Goal: Task Accomplishment & Management: Complete application form

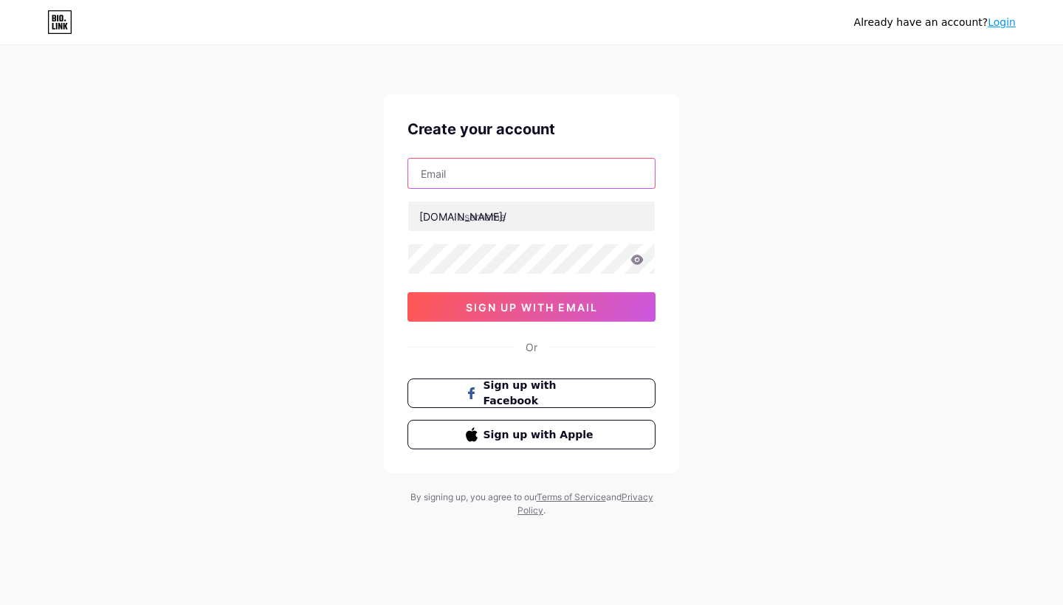
click at [468, 174] on input "text" at bounding box center [531, 174] width 247 height 30
type input "[EMAIL_ADDRESS][DOMAIN_NAME]"
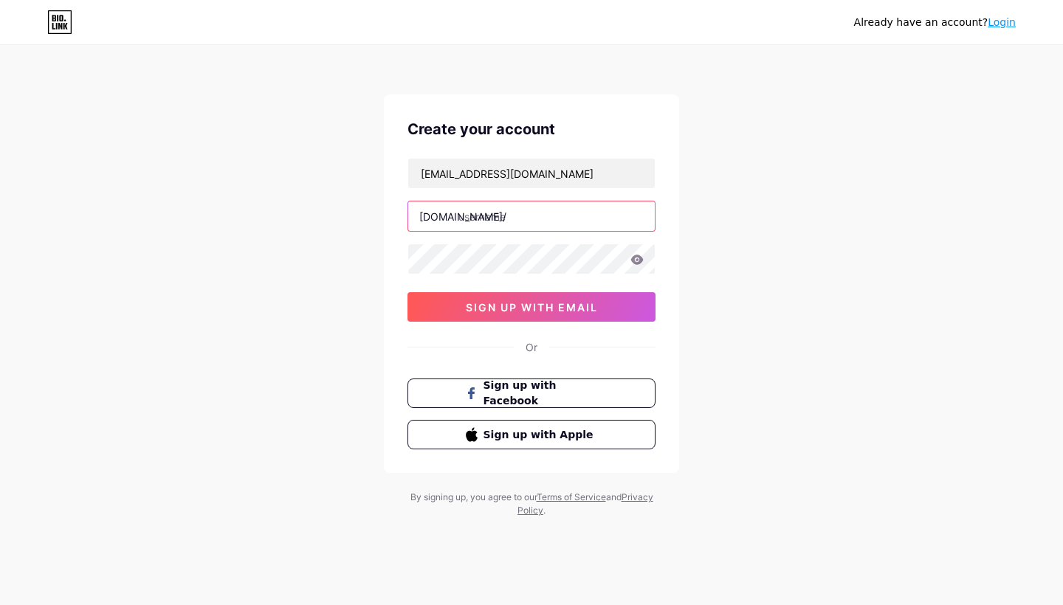
click at [497, 205] on input "text" at bounding box center [531, 217] width 247 height 30
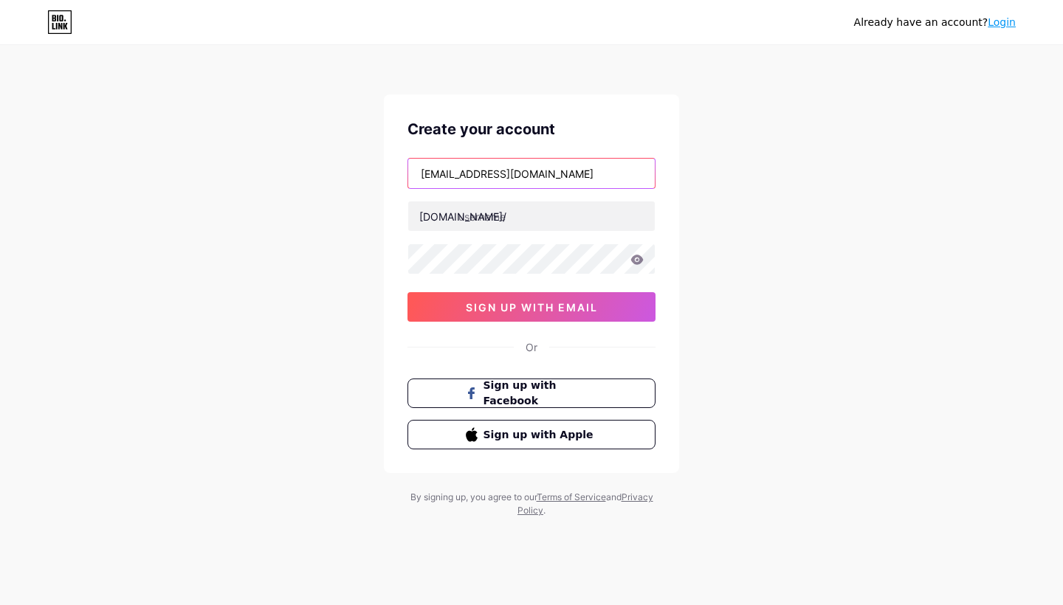
drag, startPoint x: 543, startPoint y: 170, endPoint x: 356, endPoint y: 174, distance: 186.9
click at [356, 174] on div "Already have an account? Login Create your account [EMAIL_ADDRESS][DOMAIN_NAME]…" at bounding box center [531, 282] width 1063 height 565
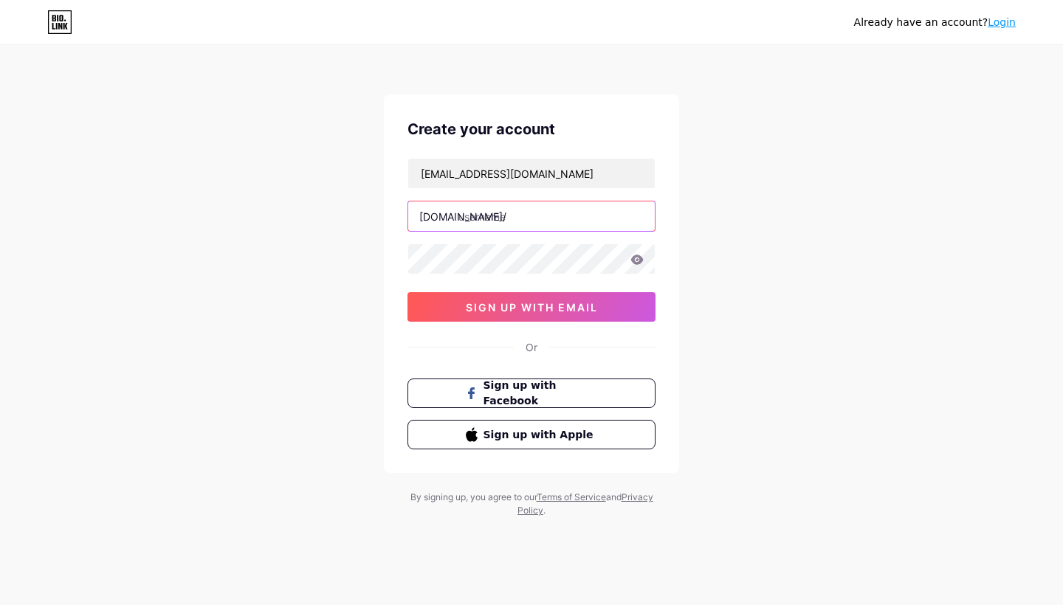
click at [501, 220] on input "text" at bounding box center [531, 217] width 247 height 30
paste input "ristorantemomopotenza"
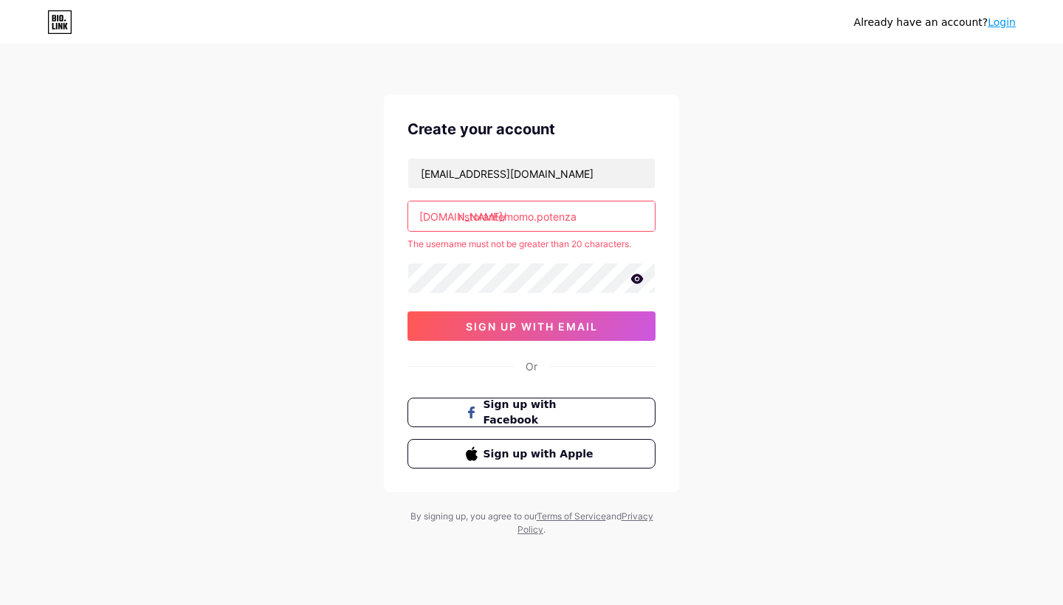
drag, startPoint x: 614, startPoint y: 219, endPoint x: 538, endPoint y: 216, distance: 76.9
click at [538, 216] on input "ristorantemomo.potenza" at bounding box center [531, 217] width 247 height 30
type input "ristorantemomo"
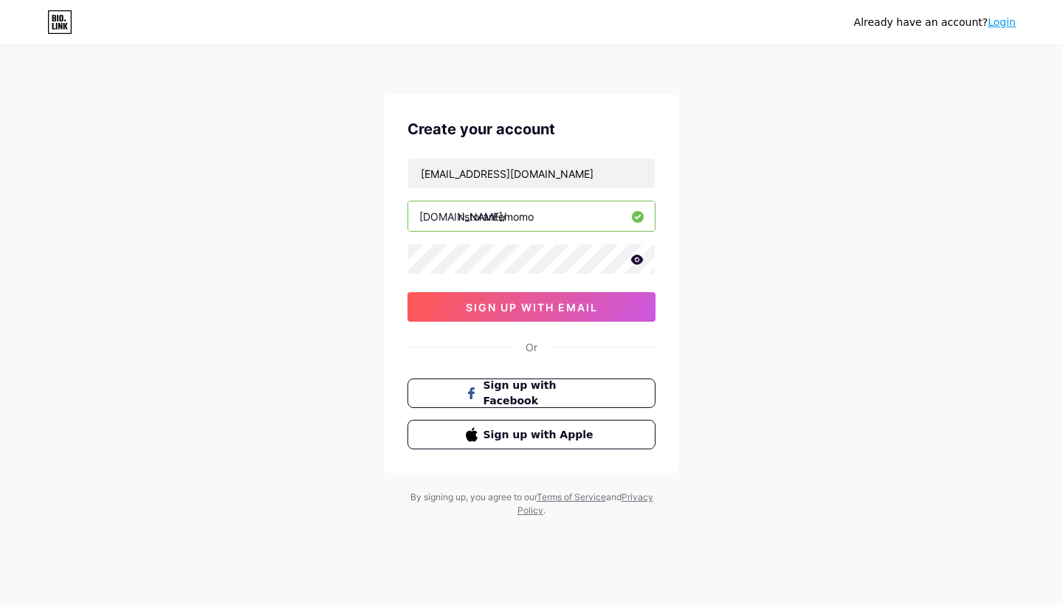
click at [639, 255] on icon at bounding box center [637, 260] width 13 height 10
click at [606, 301] on button "sign up with email" at bounding box center [532, 307] width 248 height 30
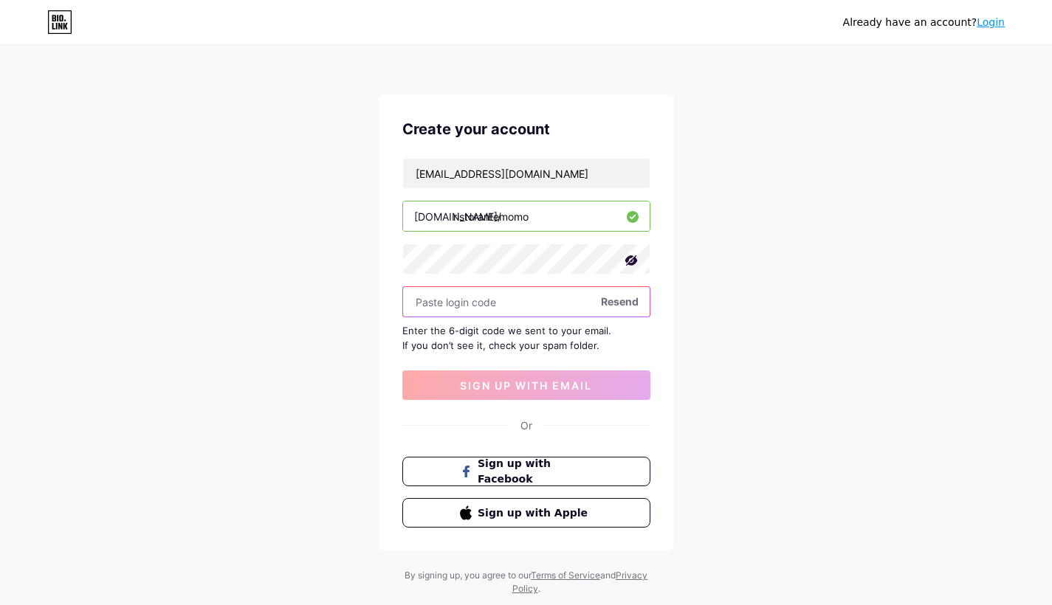
click at [489, 296] on input "text" at bounding box center [526, 302] width 247 height 30
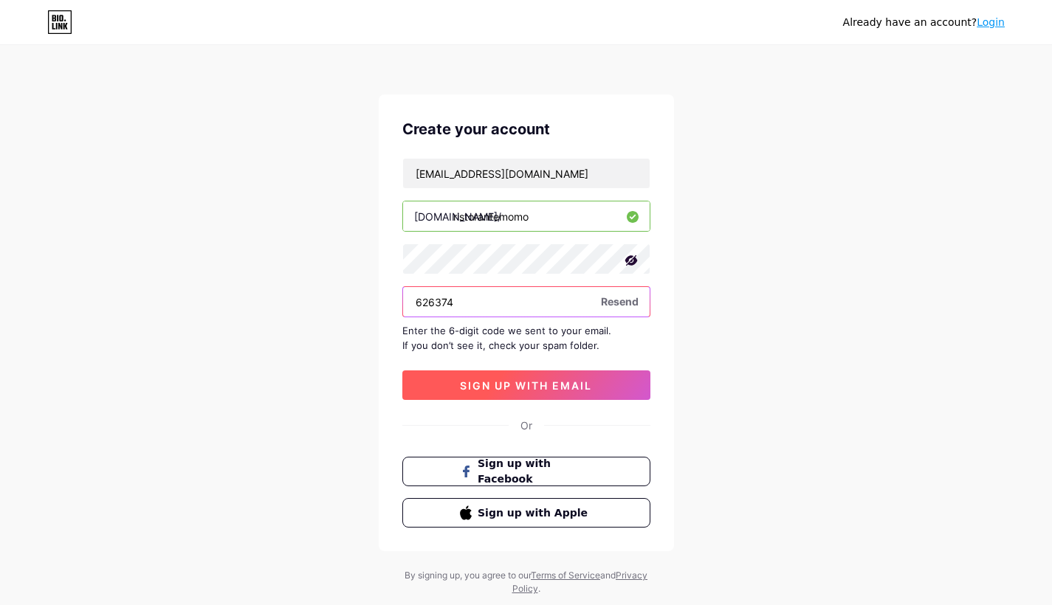
type input "626374"
click at [571, 380] on span "sign up with email" at bounding box center [526, 386] width 132 height 13
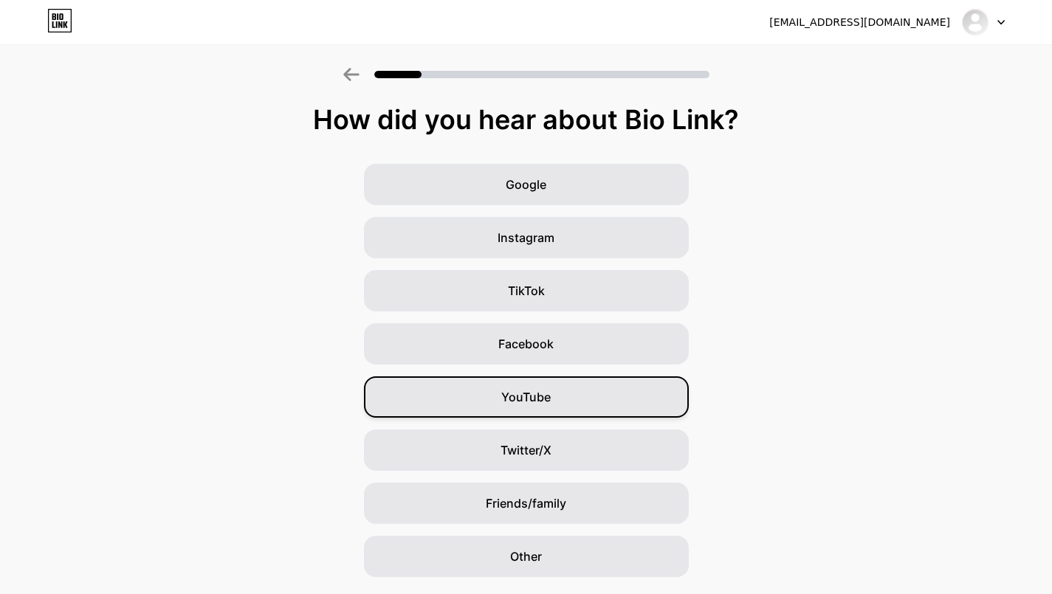
scroll to position [42, 0]
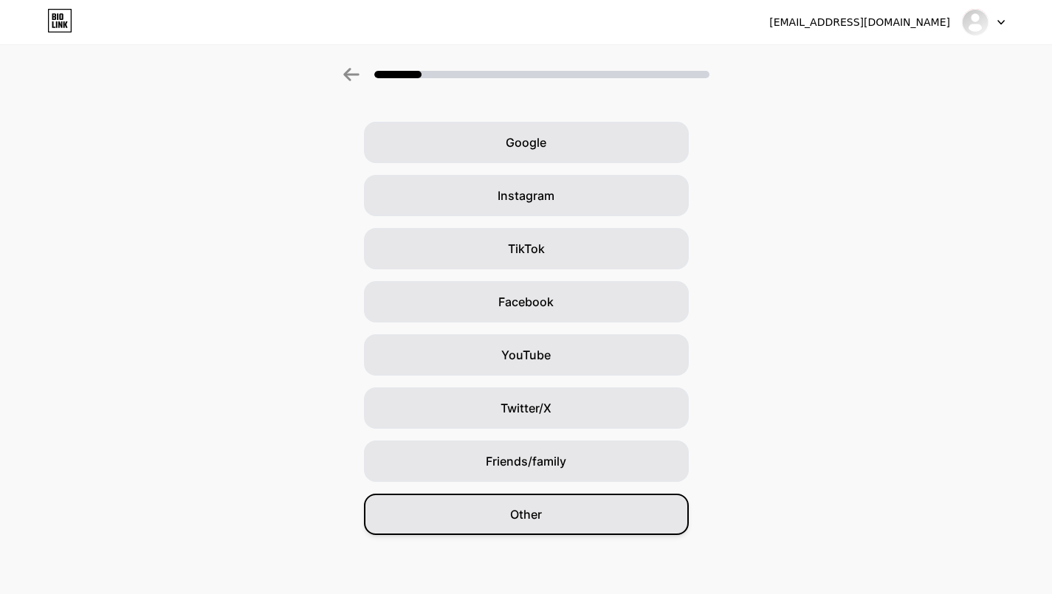
click at [542, 518] on span "Other" at bounding box center [526, 515] width 32 height 18
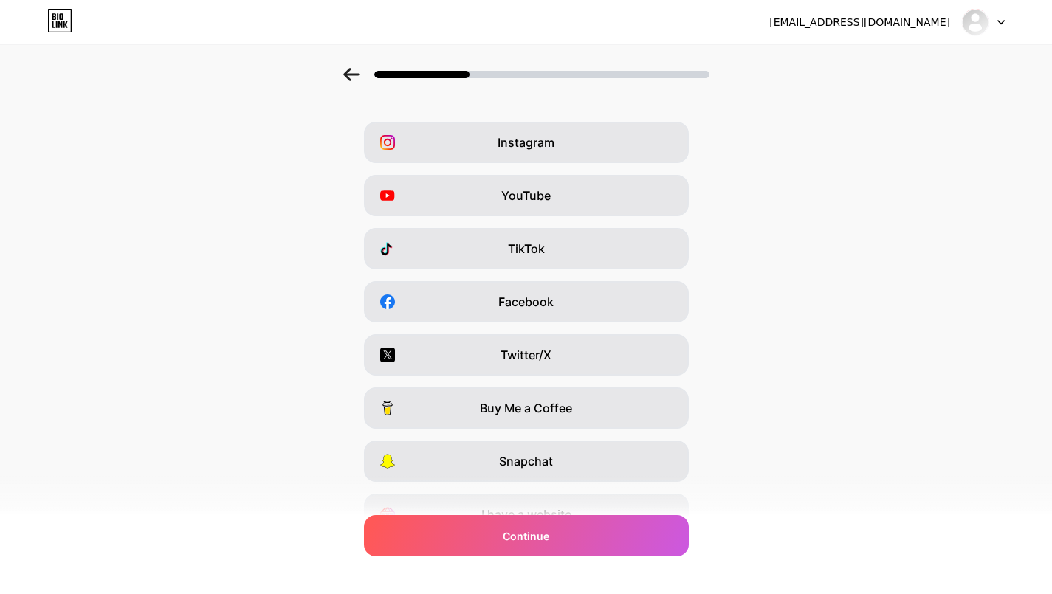
scroll to position [0, 0]
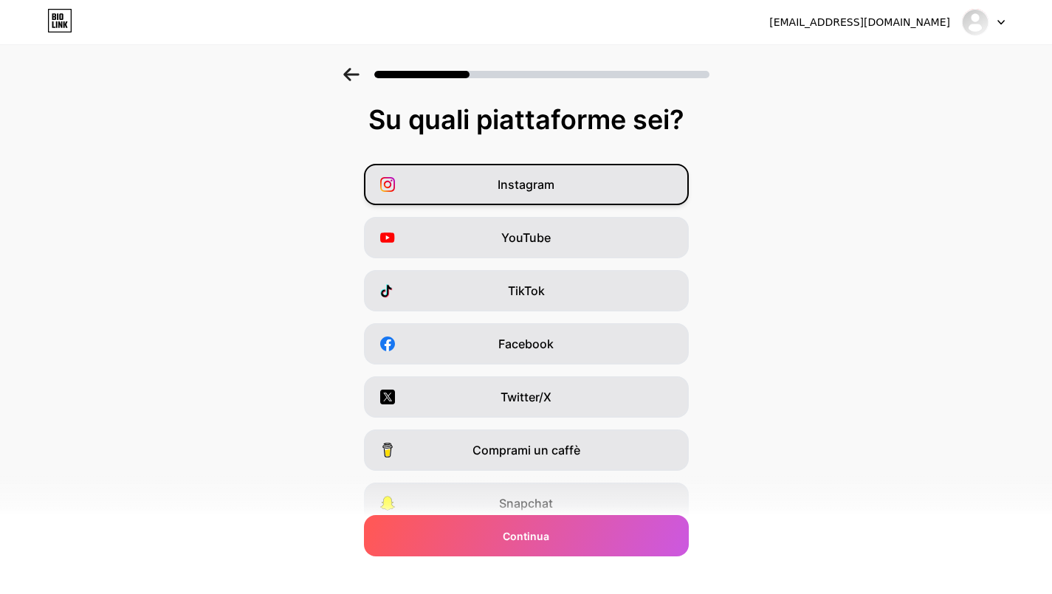
click at [621, 181] on div "Instagram" at bounding box center [526, 184] width 325 height 41
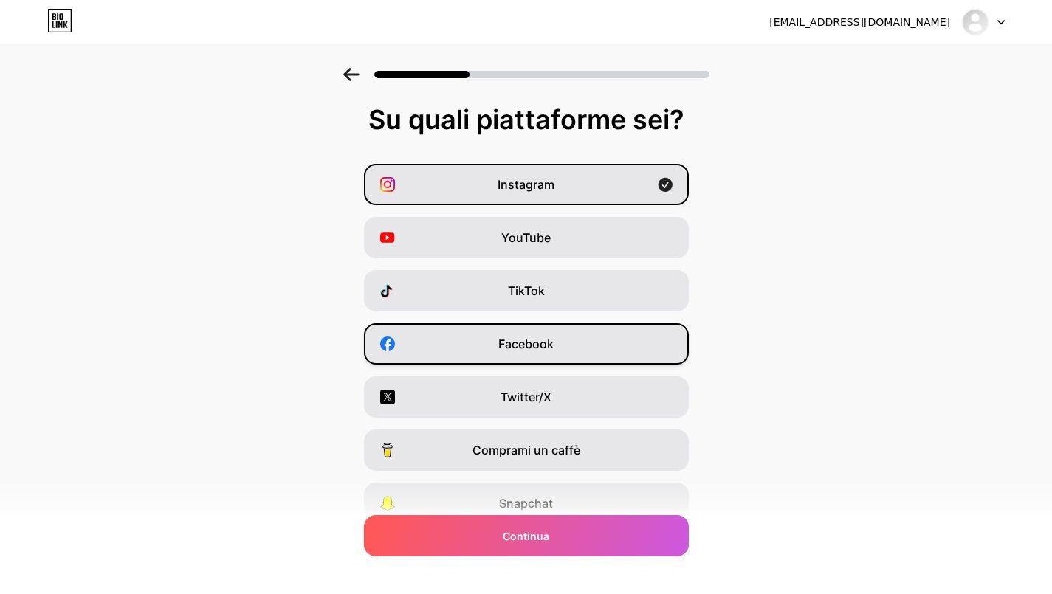
click at [565, 355] on div "Facebook" at bounding box center [526, 343] width 325 height 41
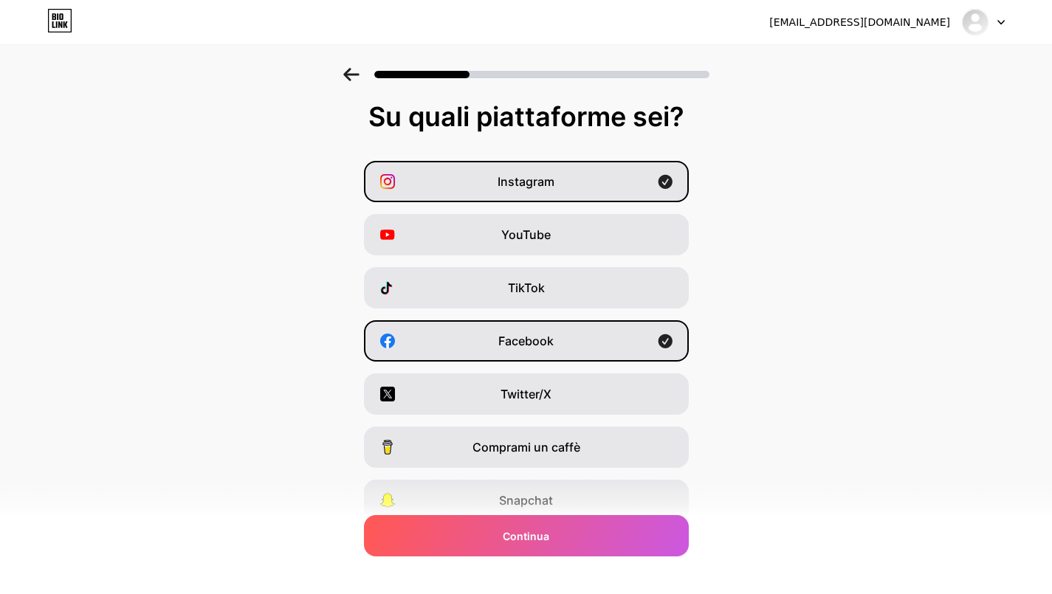
scroll to position [116, 0]
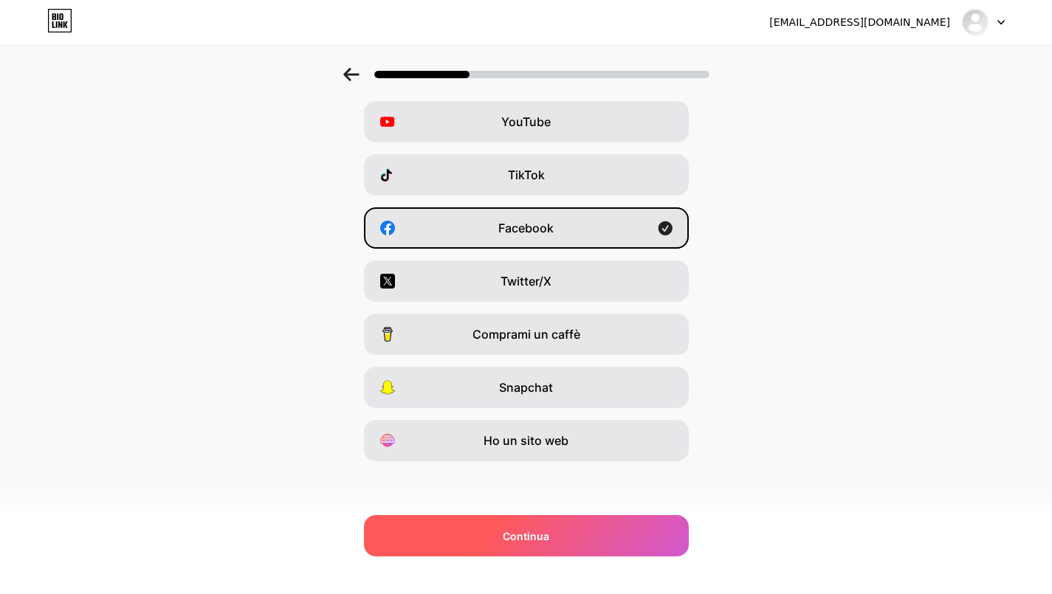
click at [573, 535] on div "Continua" at bounding box center [526, 535] width 325 height 41
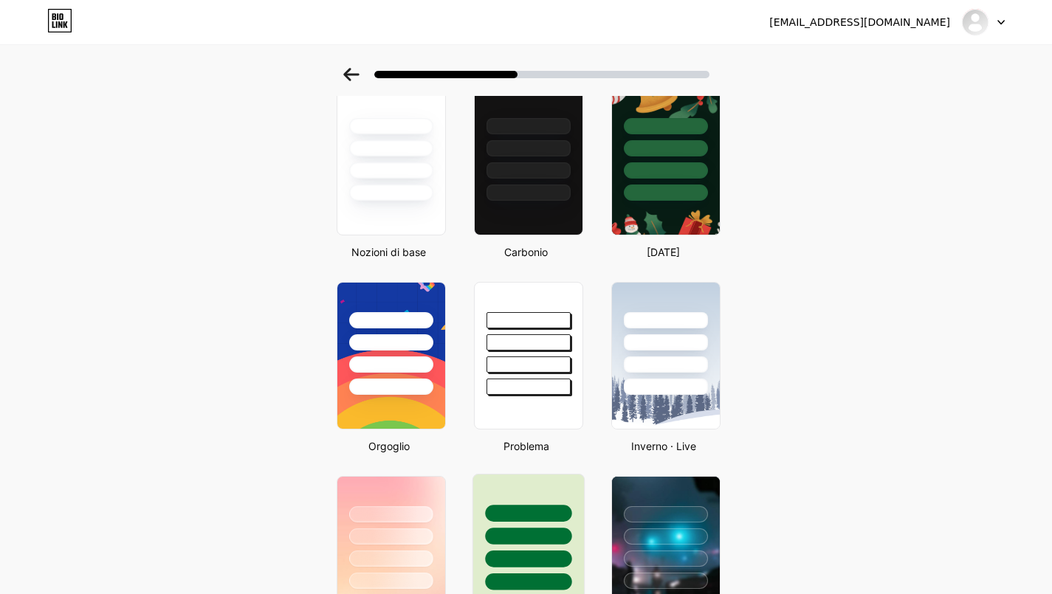
scroll to position [0, 0]
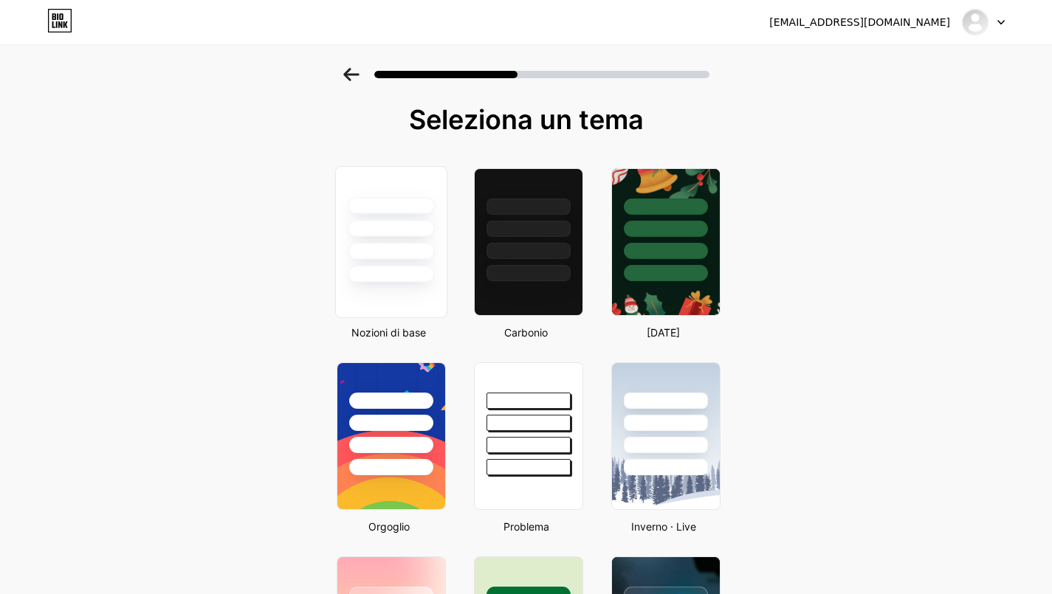
click at [396, 240] on div at bounding box center [390, 225] width 111 height 116
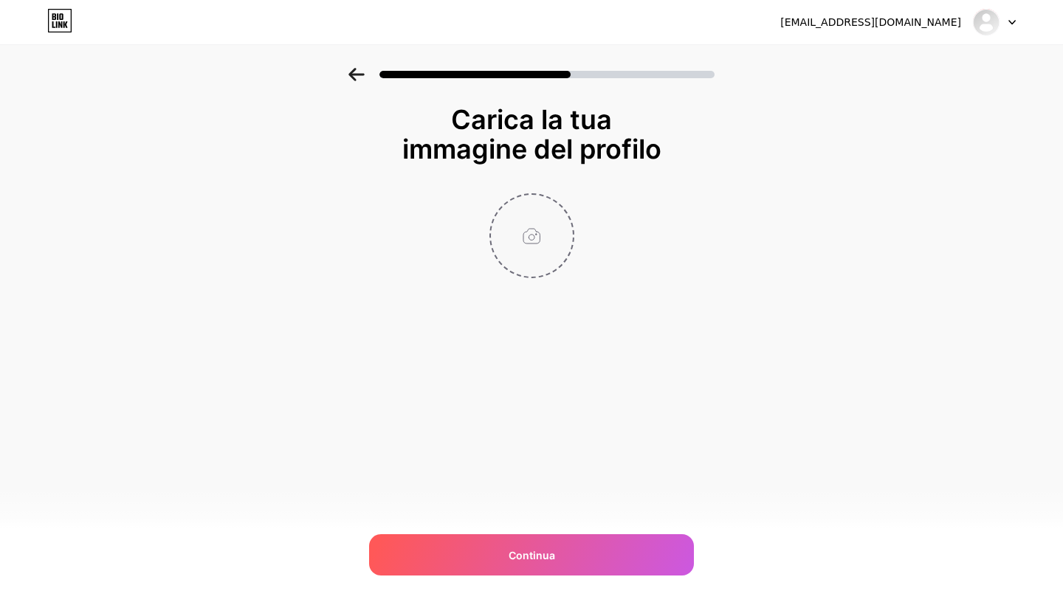
click at [529, 222] on input "file" at bounding box center [532, 236] width 82 height 82
type input "C:\fakepath\489452989_1255360666594586_5425669506354855130_n.jpg"
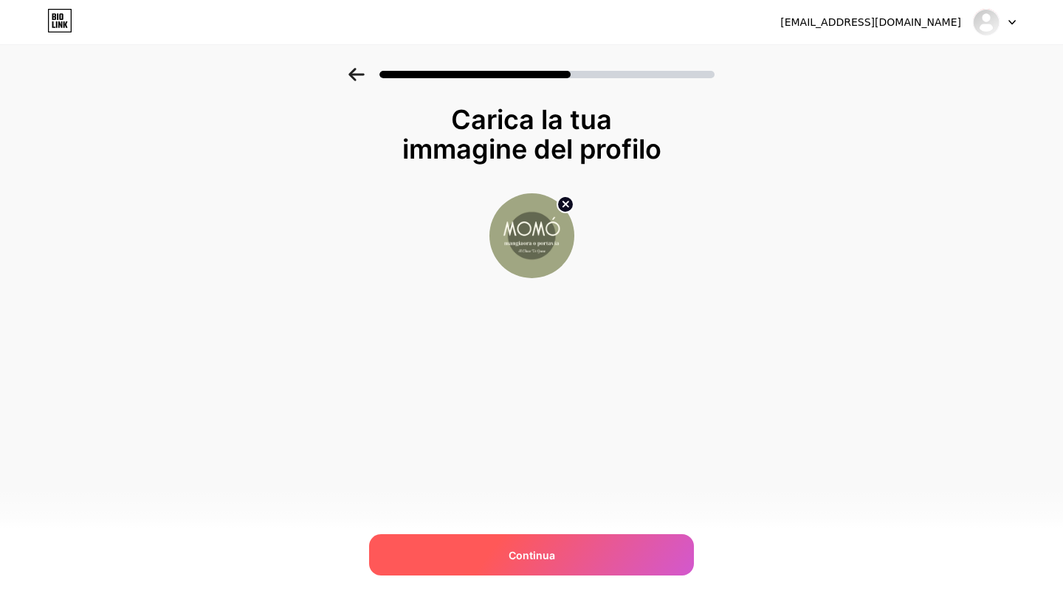
click at [612, 549] on div "Continua" at bounding box center [531, 555] width 325 height 41
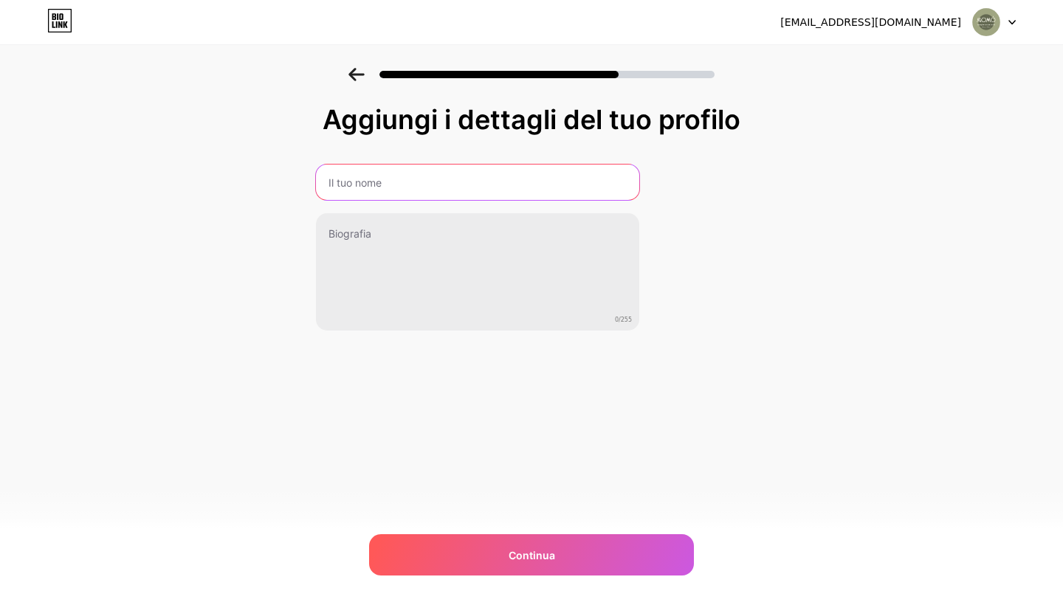
click at [467, 174] on input "text" at bounding box center [477, 182] width 323 height 35
type input "R"
type input "M"
type input "MOMÓ mangiaora o portavia"
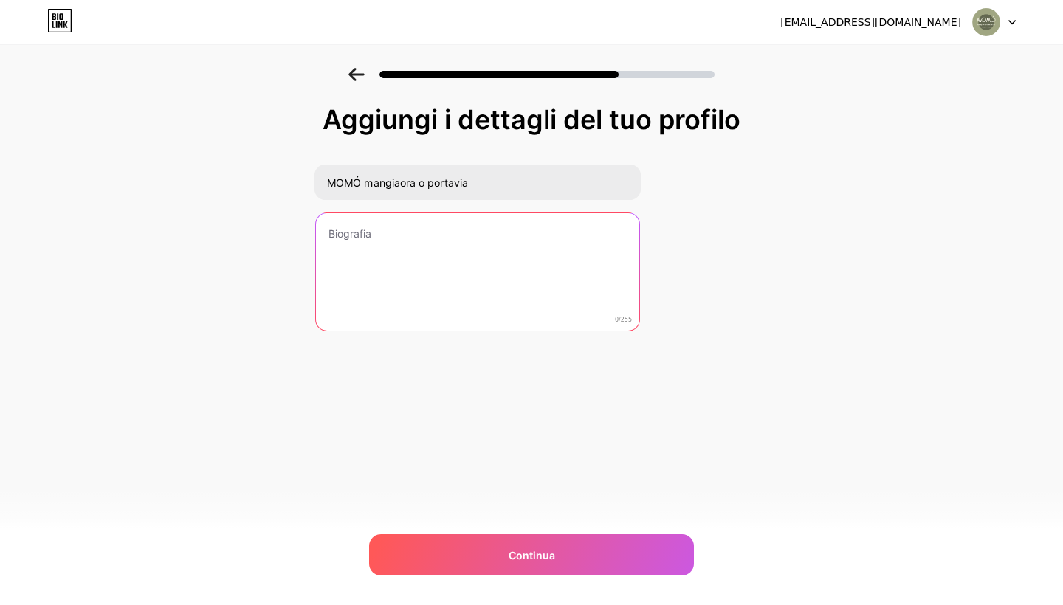
click at [432, 264] on textarea at bounding box center [477, 272] width 323 height 119
paste textarea "Forno e Cucina Mangiaora o portavia Dove il gusto incontra le tue feste"
drag, startPoint x: 405, startPoint y: 236, endPoint x: 508, endPoint y: 233, distance: 103.4
click at [508, 233] on textarea "Forno e Cucina Mangiaora o portavia Dove il gusto incontra le tue feste" at bounding box center [478, 273] width 326 height 120
paste textarea "Forno e Cucina Mangiaora o portavia Dove il gusto incontra le tue feste Dove il…"
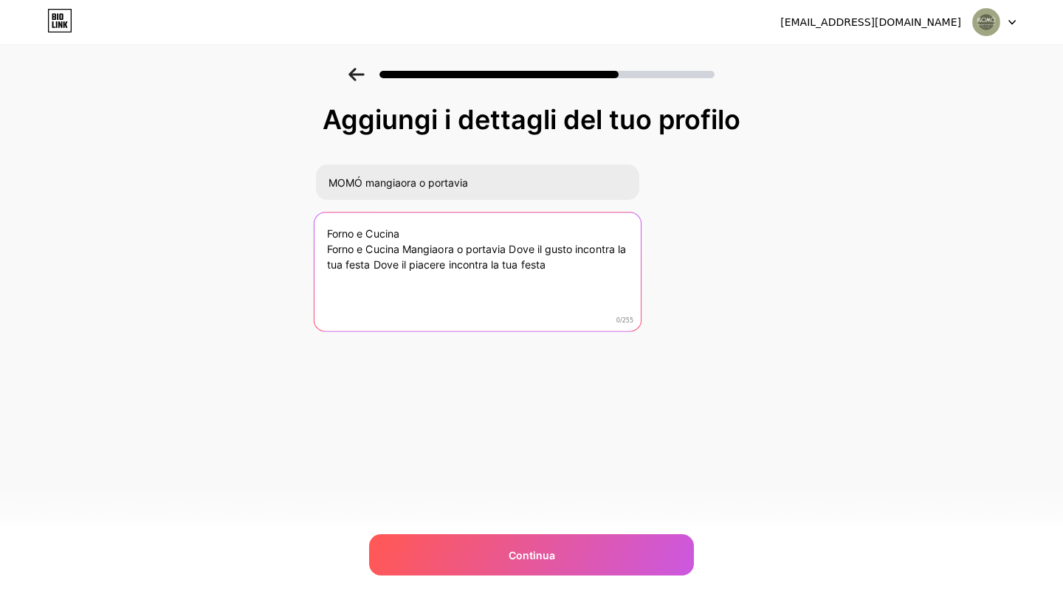
drag, startPoint x: 406, startPoint y: 248, endPoint x: 309, endPoint y: 254, distance: 96.9
click at [309, 254] on div "Aggiungi i dettagli del tuo profilo MOMÓ mangiaora o portavia Forno e Cucina Fo…" at bounding box center [531, 236] width 1063 height 337
click at [434, 250] on textarea "Forno e Cucina Mangiaora o portavia Dove il gusto incontra la tua festa Dove il…" at bounding box center [478, 273] width 326 height 120
drag, startPoint x: 501, startPoint y: 265, endPoint x: 652, endPoint y: 312, distance: 158.6
click at [652, 312] on div "Aggiungi i dettagli del tuo profilo MOMÓ mangiaora o portavia Forno e Cucina Ma…" at bounding box center [531, 218] width 433 height 227
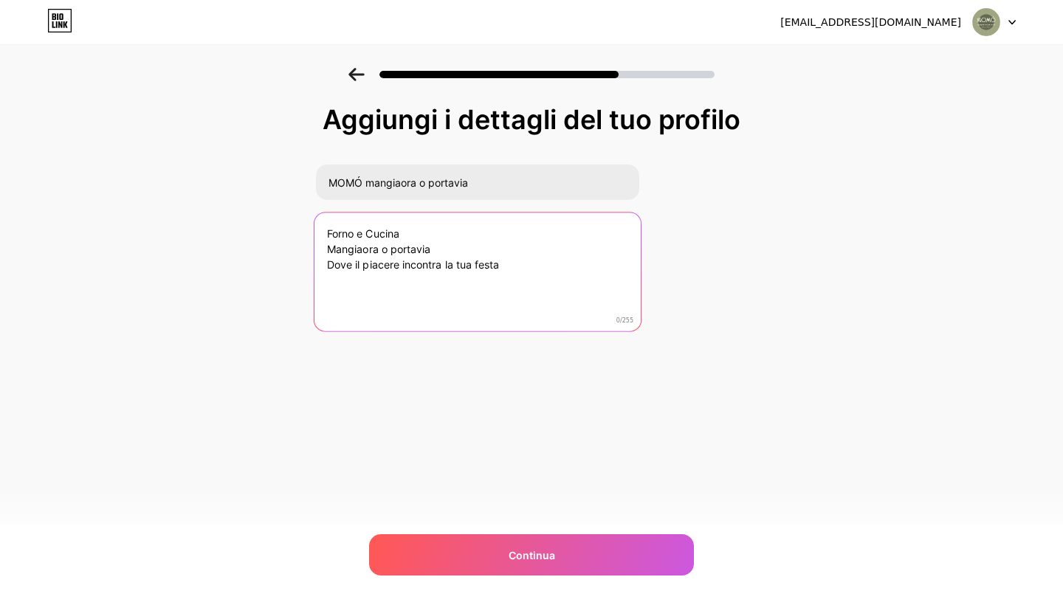
drag, startPoint x: 504, startPoint y: 264, endPoint x: 440, endPoint y: 272, distance: 64.7
click at [440, 272] on textarea "Forno e Cucina Mangiaora o portavia Dove il piacere incontra la tua festa" at bounding box center [478, 273] width 326 height 120
click at [425, 287] on textarea "Forno e Cucina Mangiaora o portavia Dove il piacere incontra la tua festa" at bounding box center [478, 273] width 326 height 120
drag, startPoint x: 400, startPoint y: 267, endPoint x: 368, endPoint y: 263, distance: 32.0
click at [369, 264] on textarea "Forno e Cucina Mangiaora o portavia Dove il piacere incontra la tua festa" at bounding box center [478, 273] width 326 height 120
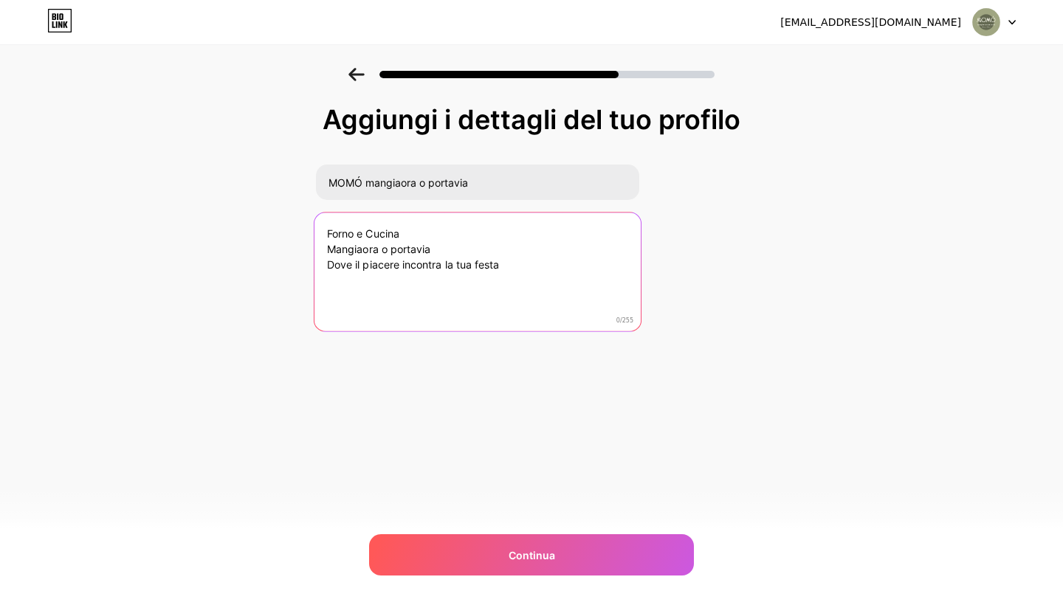
click at [368, 263] on textarea "Forno e Cucina Mangiaora o portavia Dove il piacere incontra la tua festa" at bounding box center [478, 273] width 326 height 120
drag, startPoint x: 368, startPoint y: 263, endPoint x: 366, endPoint y: 271, distance: 8.3
click at [366, 271] on textarea "Forno e Cucina Mangiaora o portavia Dove il piacere incontra la tua festa" at bounding box center [478, 273] width 326 height 120
click at [381, 284] on textarea "Forno e Cucina Mangiaora o portavia Dove il piacere incontra la tua festa" at bounding box center [478, 273] width 326 height 120
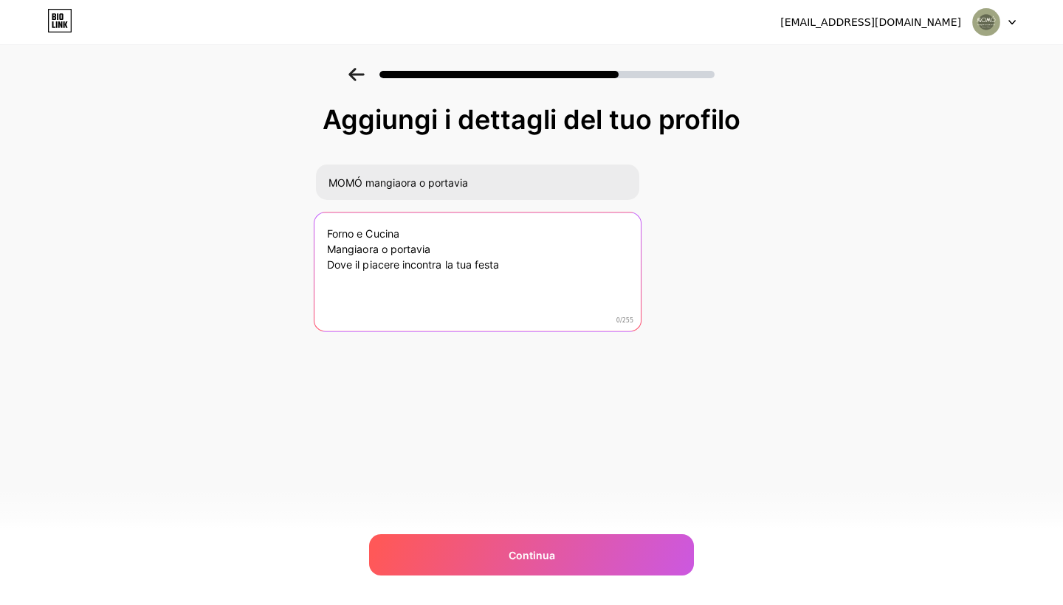
drag, startPoint x: 400, startPoint y: 269, endPoint x: 364, endPoint y: 262, distance: 36.8
click at [364, 262] on textarea "Forno e Cucina Mangiaora o portavia Dove il piacere incontra la tua festa" at bounding box center [478, 273] width 326 height 120
type textarea "Forno e Cucina Mangiaora o portavia Dove il gusto incontra la tua festa"
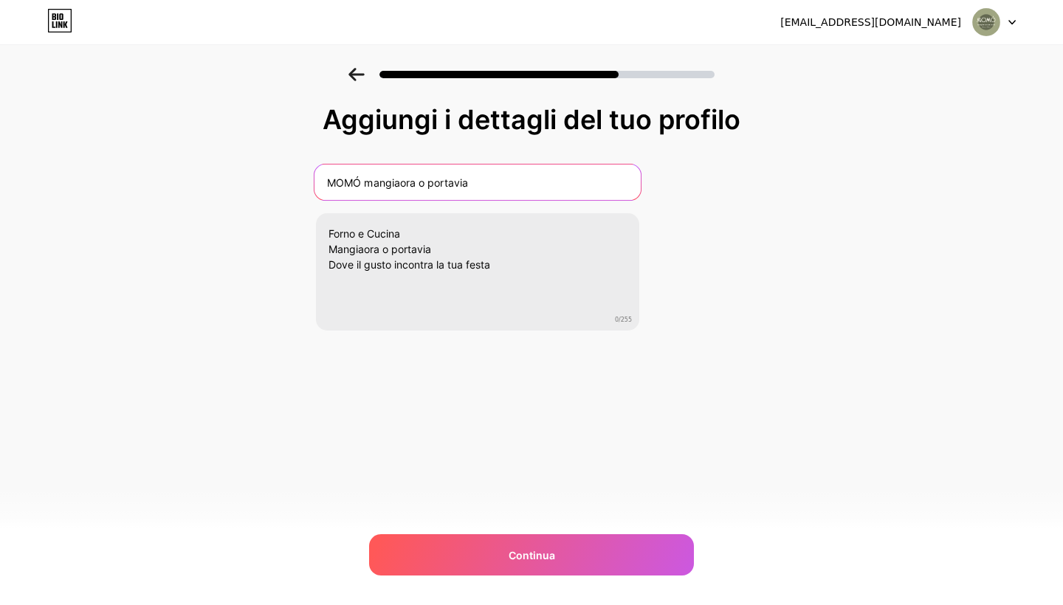
drag, startPoint x: 524, startPoint y: 189, endPoint x: 363, endPoint y: 187, distance: 161.7
click at [363, 187] on input "MOMÓ mangiaora o portavia" at bounding box center [478, 182] width 326 height 35
click at [484, 175] on input "MOMÓ mangiaora o portavia" at bounding box center [478, 182] width 326 height 35
click at [476, 184] on input "MOMÓ mangiaora o portavia" at bounding box center [478, 182] width 326 height 35
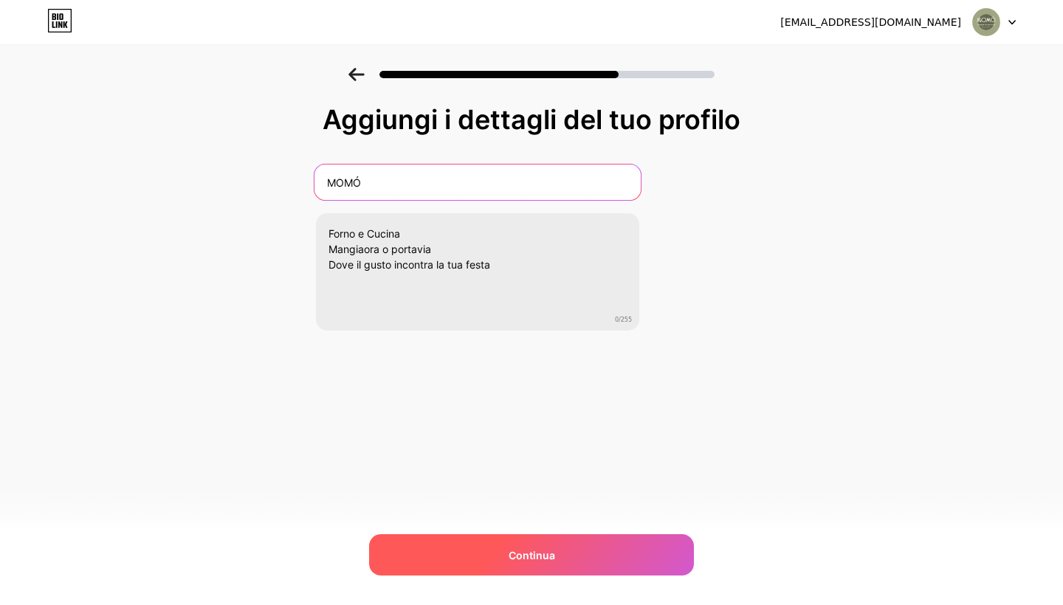
type input "MOMÓ"
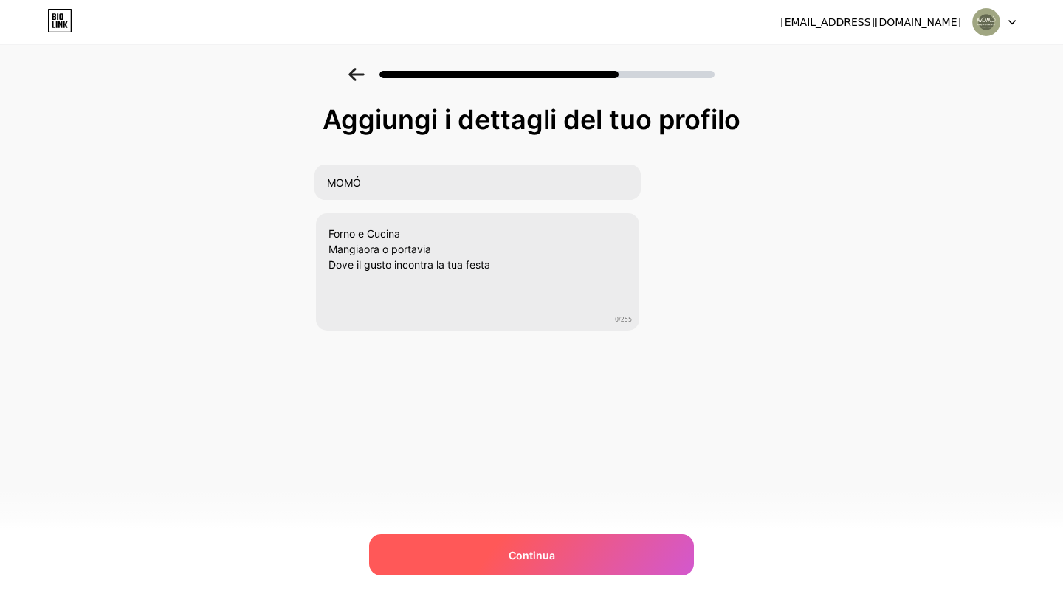
click at [647, 553] on div "Continua" at bounding box center [531, 555] width 325 height 41
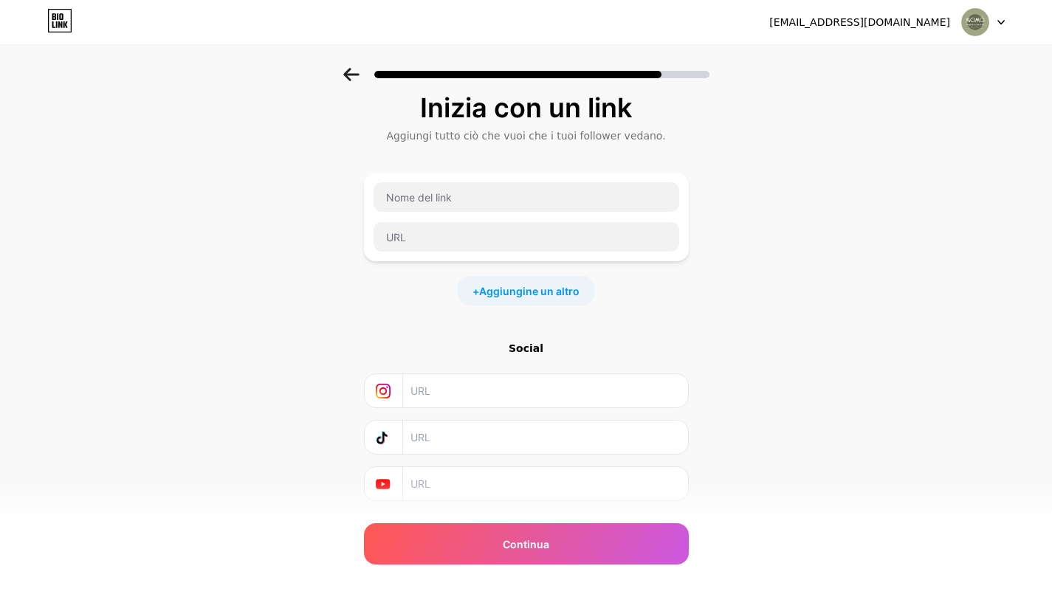
scroll to position [52, 0]
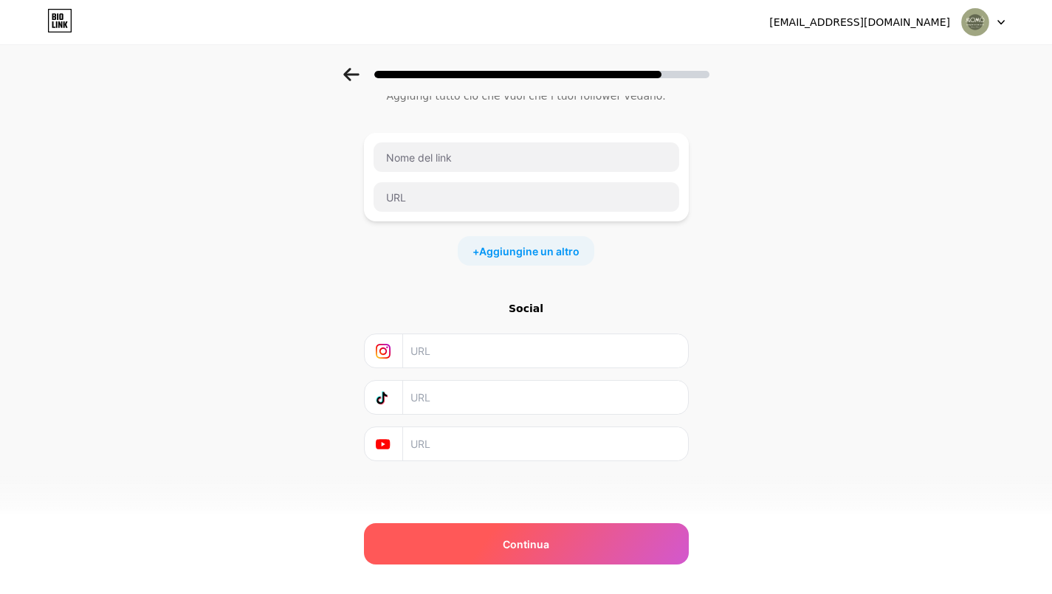
click at [566, 546] on div "Continua" at bounding box center [526, 543] width 325 height 41
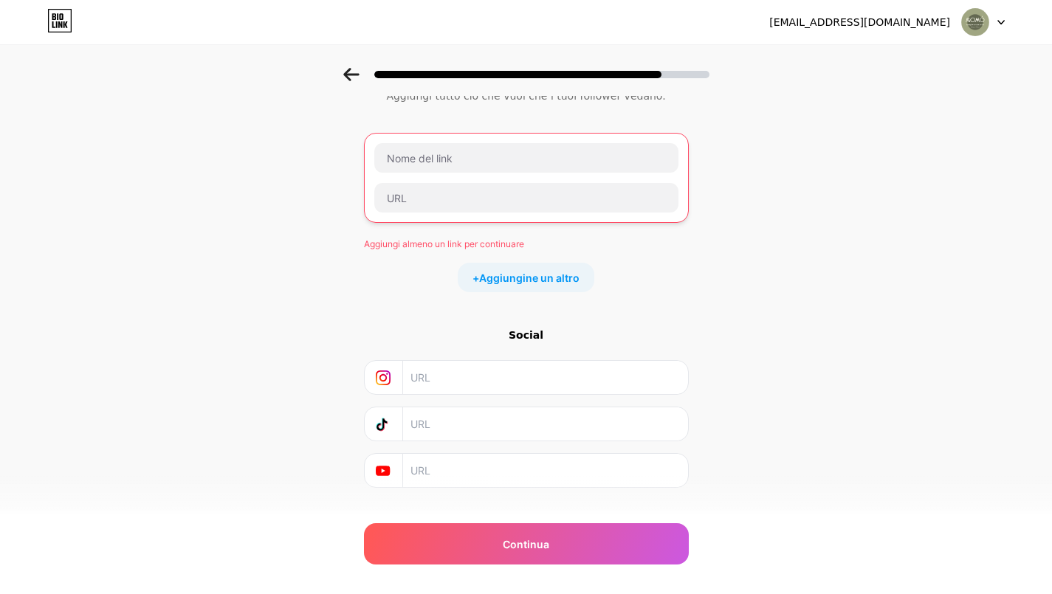
scroll to position [0, 0]
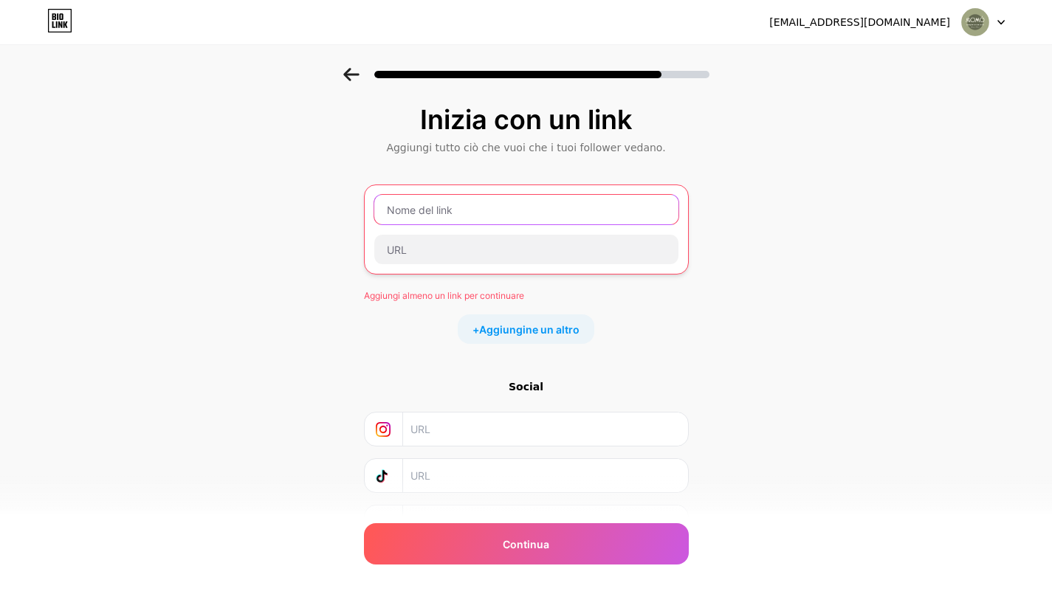
click at [425, 203] on input "text" at bounding box center [526, 210] width 304 height 30
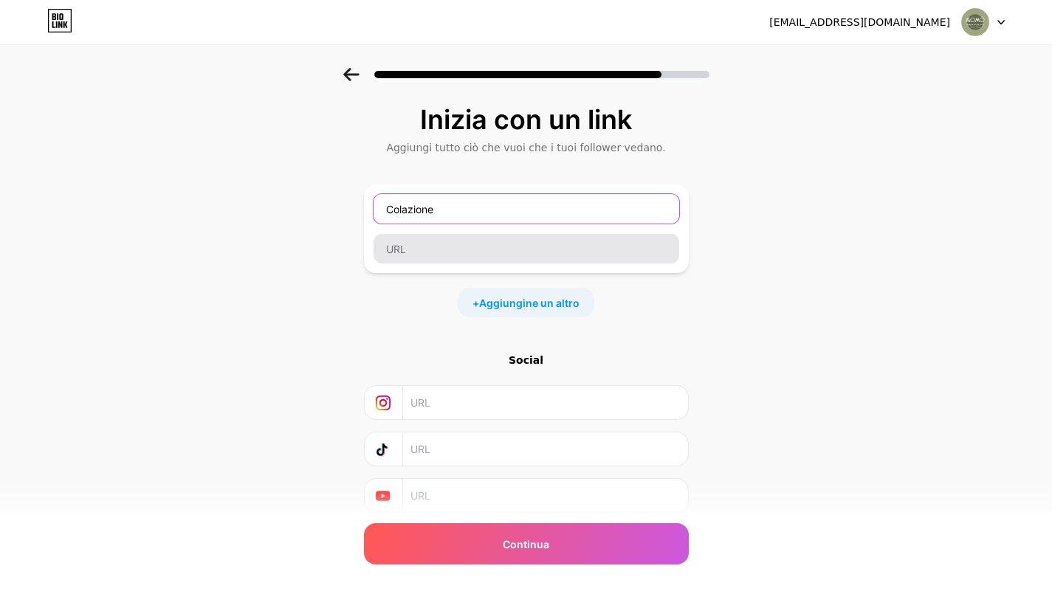
type input "Colazione"
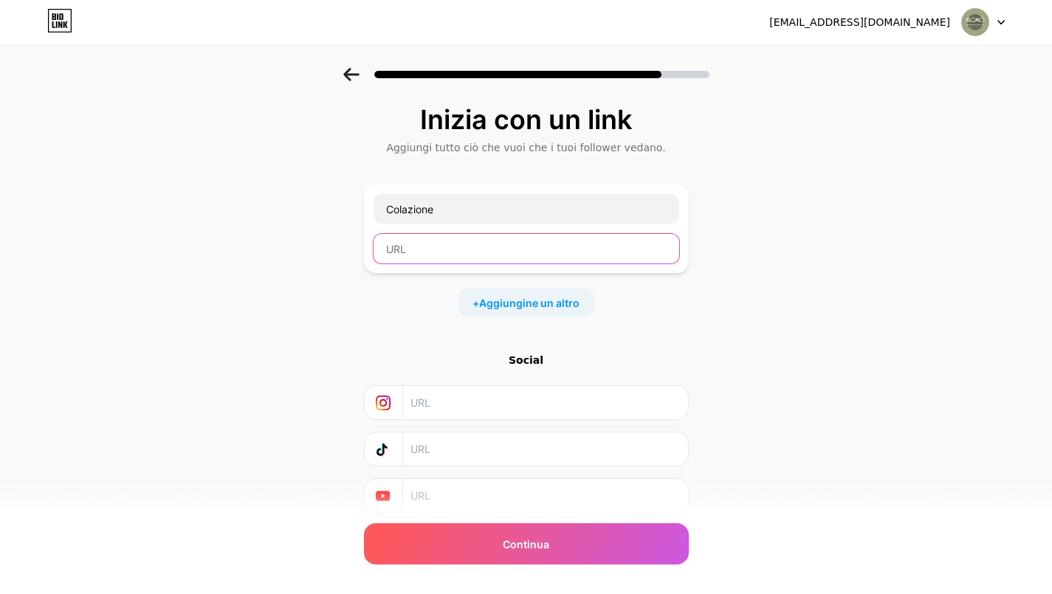
click at [427, 248] on input "text" at bounding box center [527, 249] width 306 height 30
paste input "[URL][DOMAIN_NAME]"
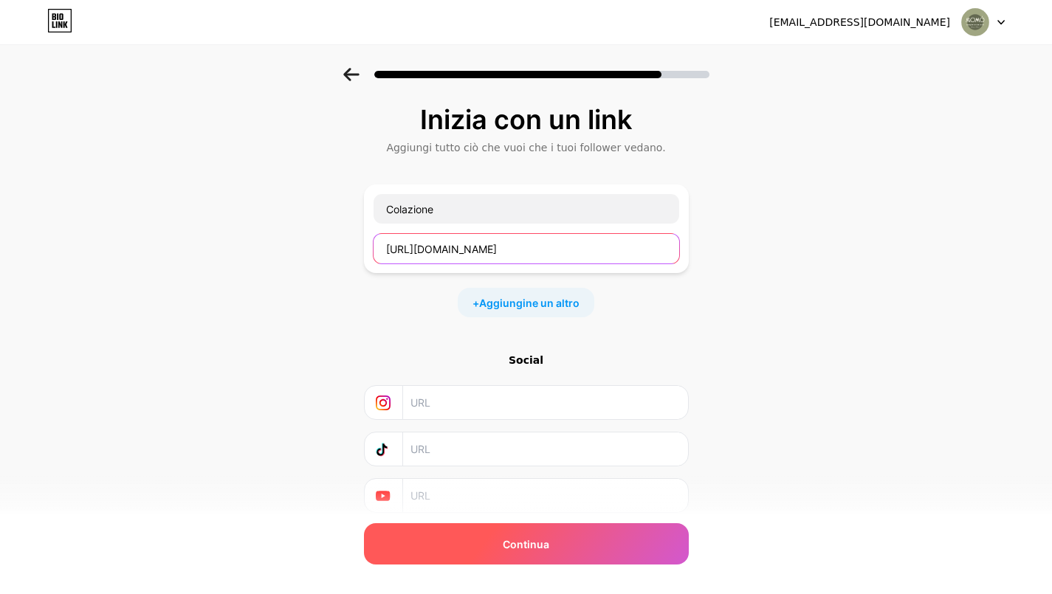
type input "[URL][DOMAIN_NAME]"
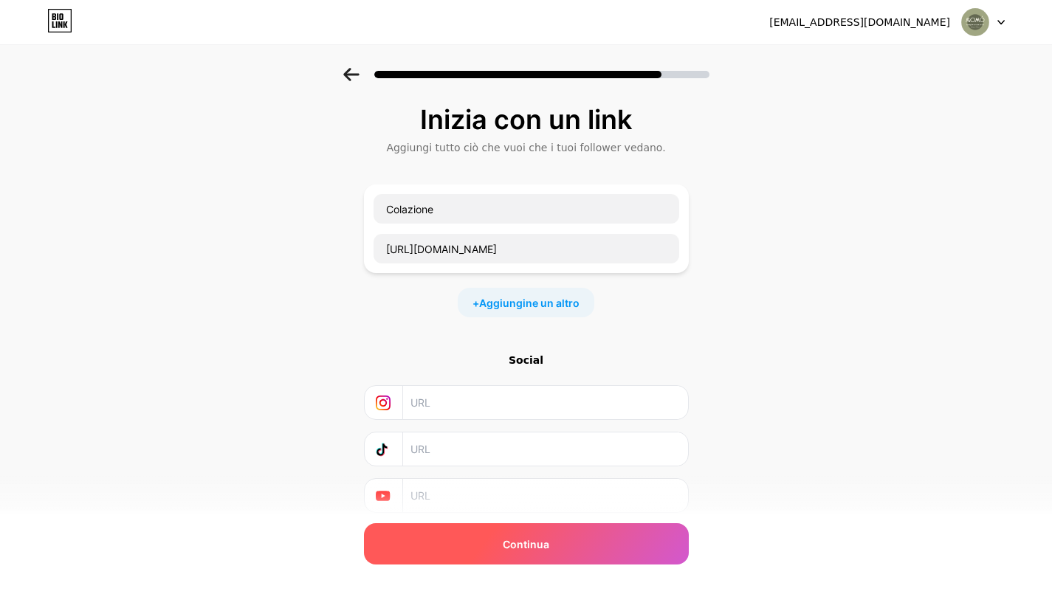
click at [605, 541] on div "Continua" at bounding box center [526, 543] width 325 height 41
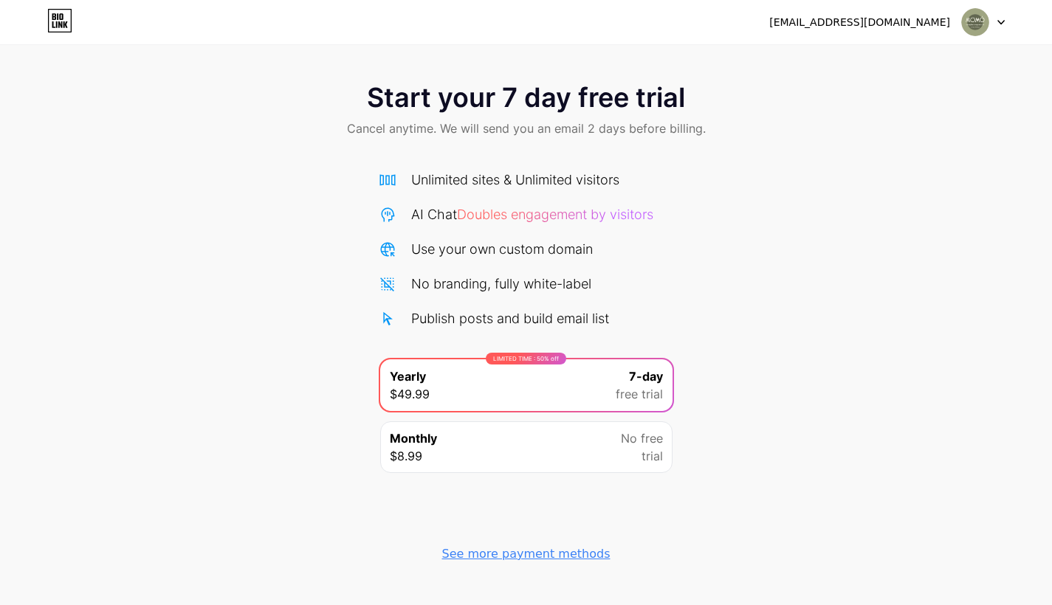
scroll to position [26, 0]
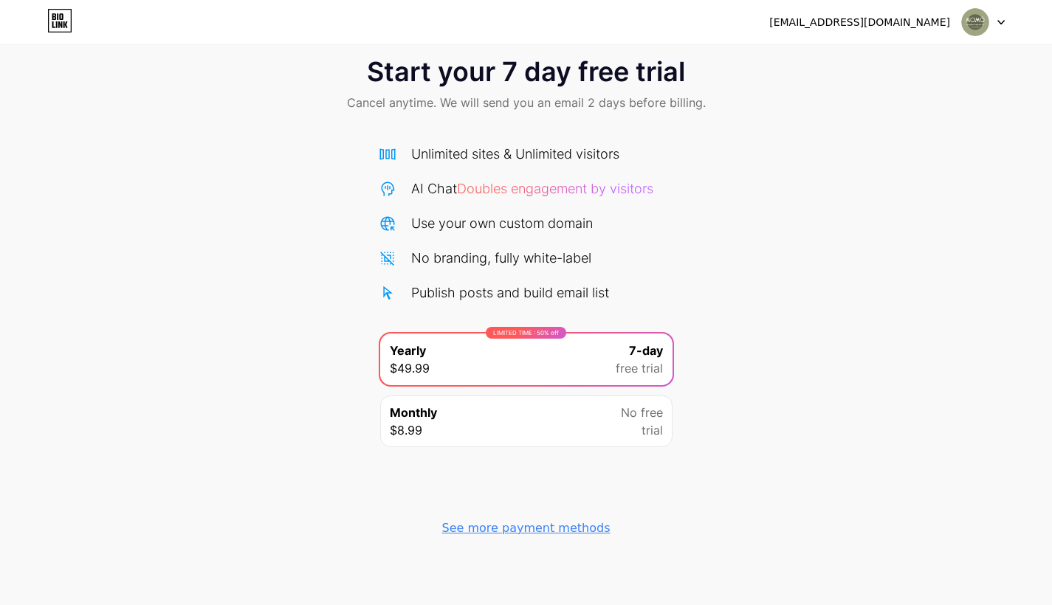
click at [568, 527] on div "See more payment methods" at bounding box center [526, 529] width 168 height 18
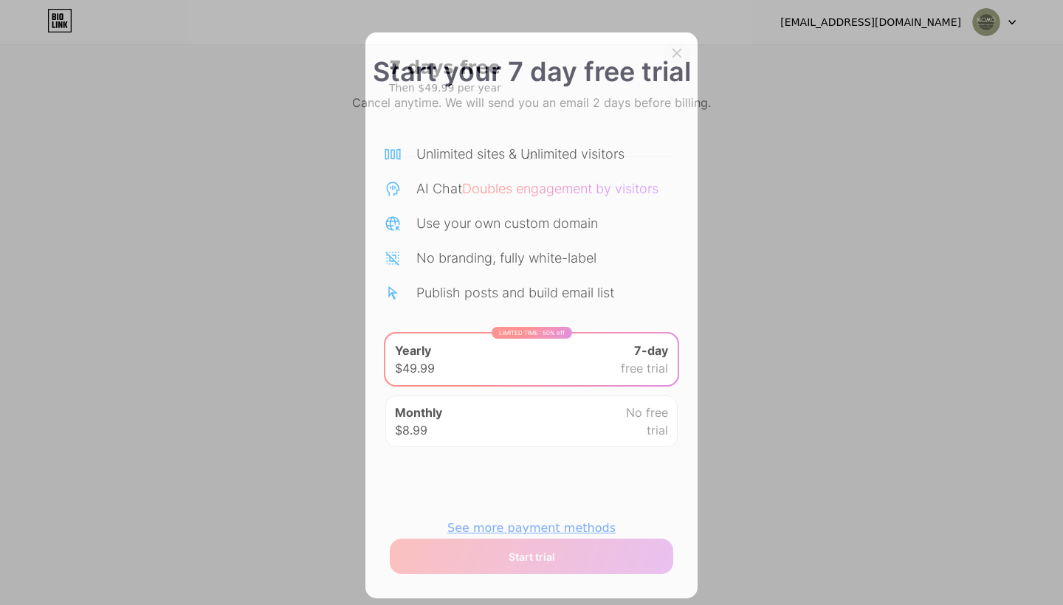
click at [671, 50] on icon at bounding box center [677, 53] width 12 height 12
